Goal: Check status: Check status

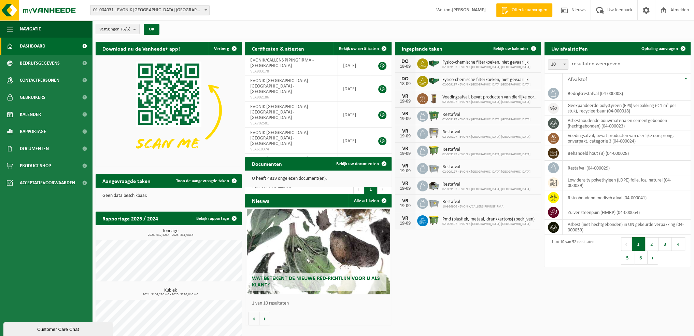
click at [445, 95] on span "Voedingsafval, bevat producten van dierlijke oorsprong, onverpakt, categorie 3" at bounding box center [489, 97] width 95 height 5
click at [426, 99] on icon at bounding box center [422, 98] width 7 height 7
click at [516, 48] on span "Bekijk uw kalender" at bounding box center [510, 48] width 35 height 4
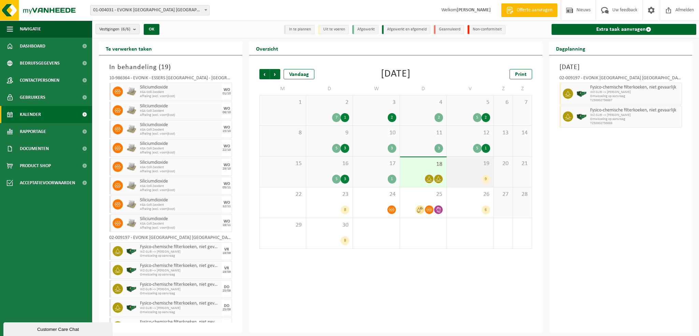
click at [481, 182] on div "9" at bounding box center [470, 178] width 40 height 9
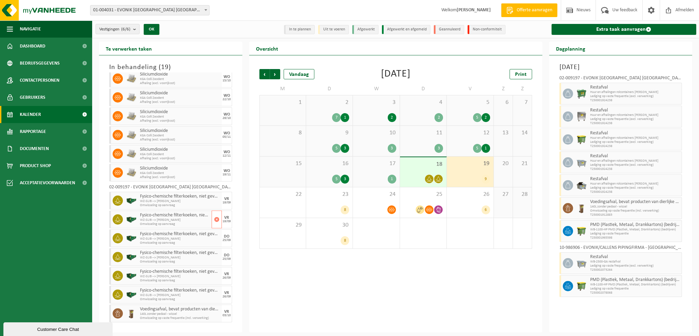
scroll to position [68, 0]
